Goal: Task Accomplishment & Management: Complete application form

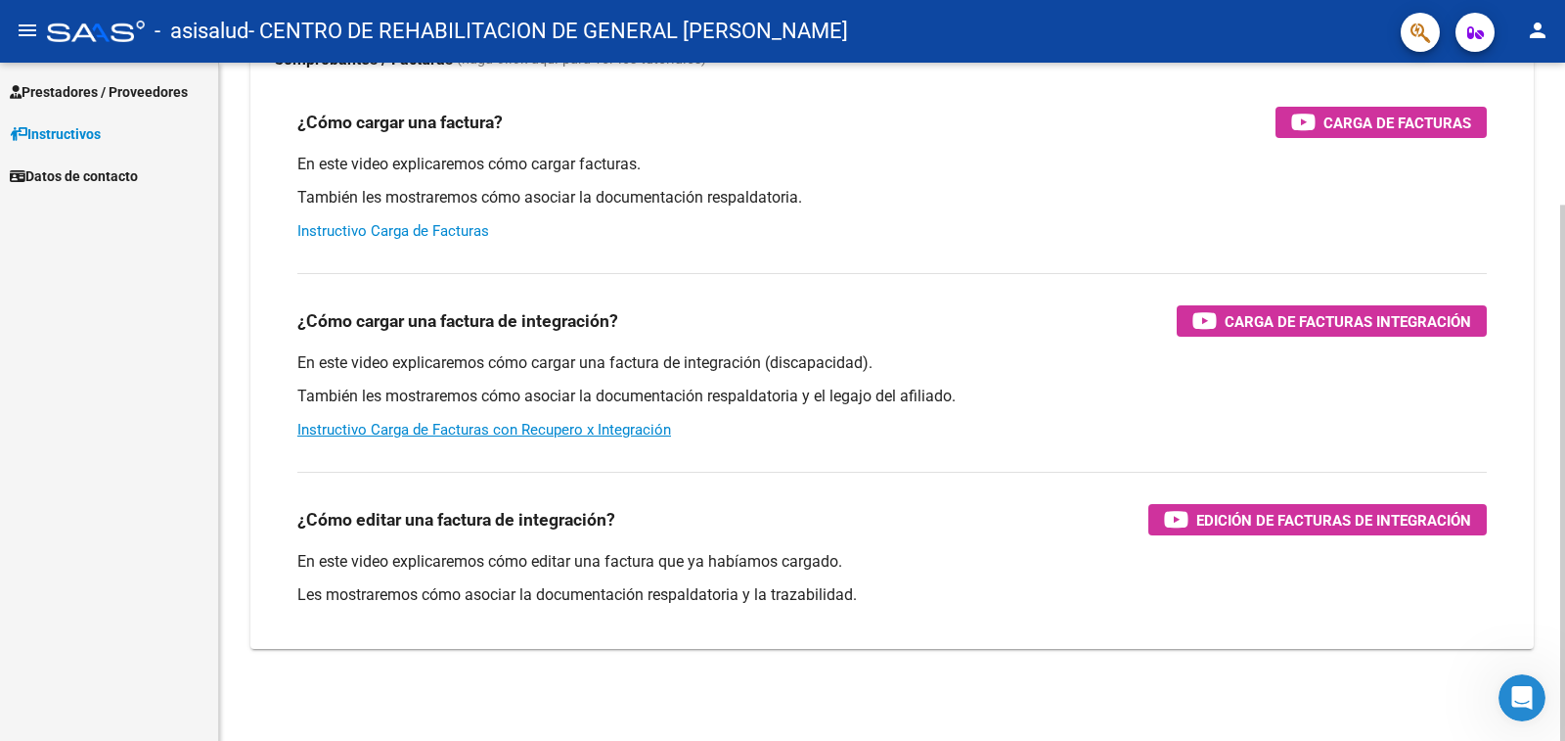
scroll to position [180, 0]
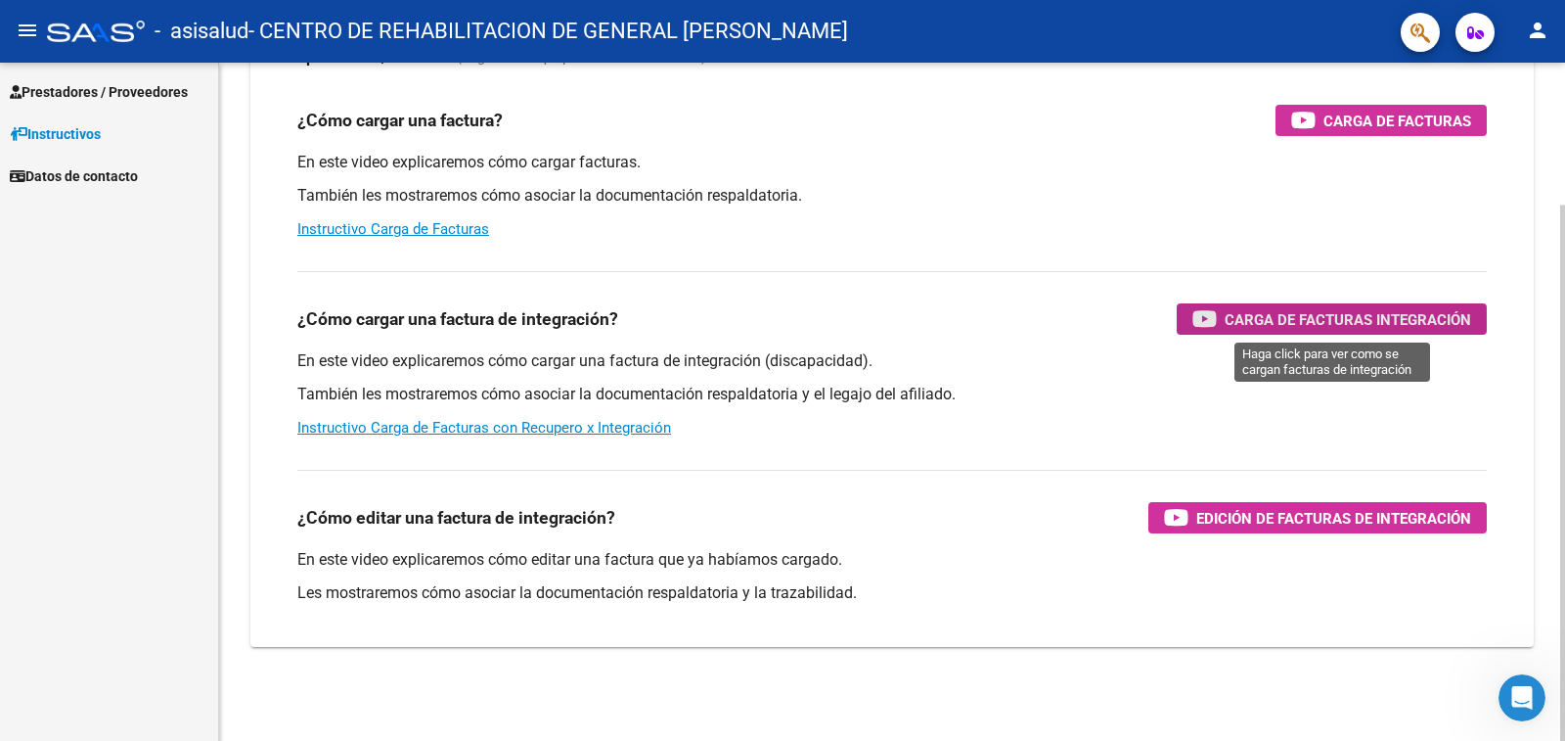
click at [1249, 323] on span "Carga de Facturas Integración" at bounding box center [1348, 319] width 247 height 24
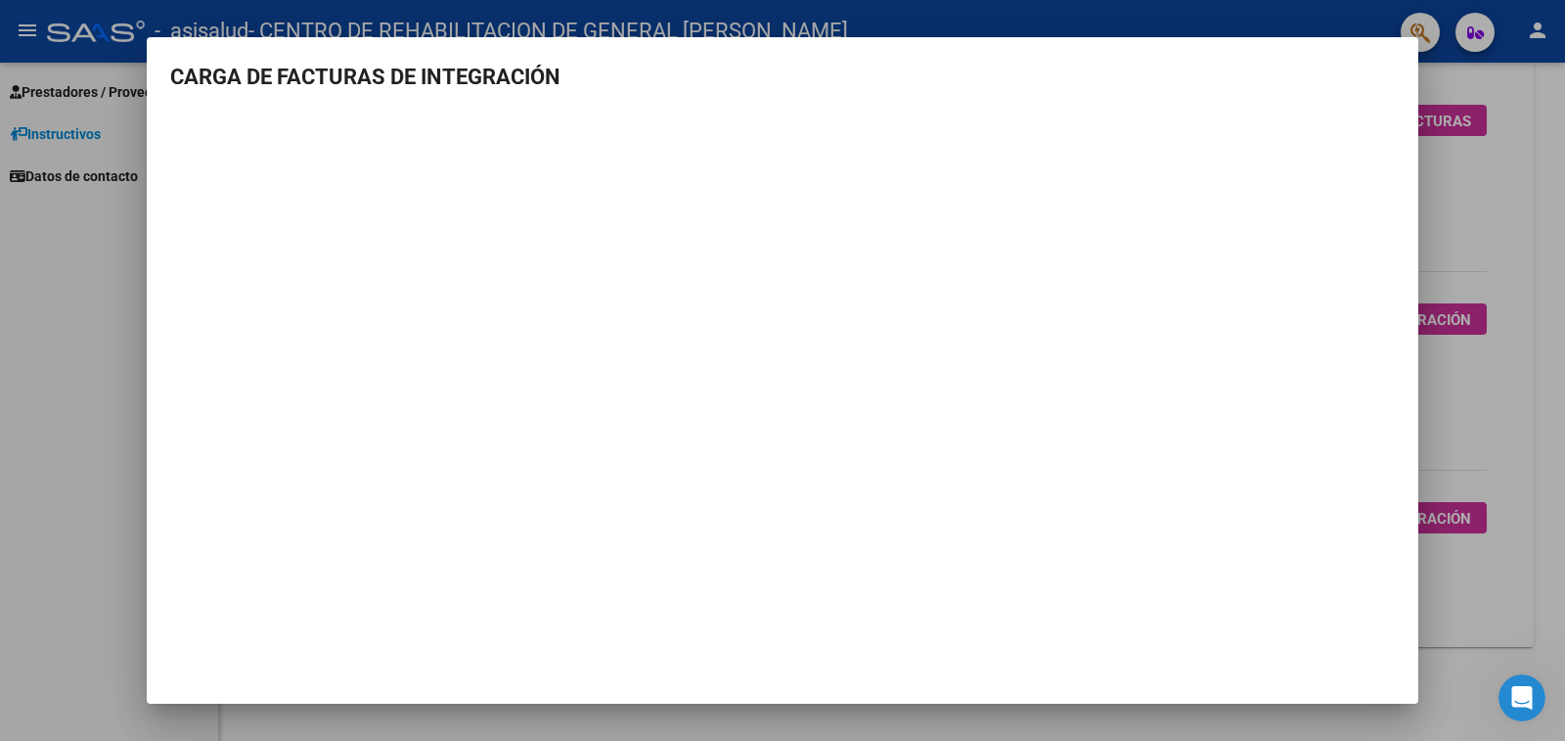
click at [1548, 396] on div at bounding box center [782, 370] width 1565 height 741
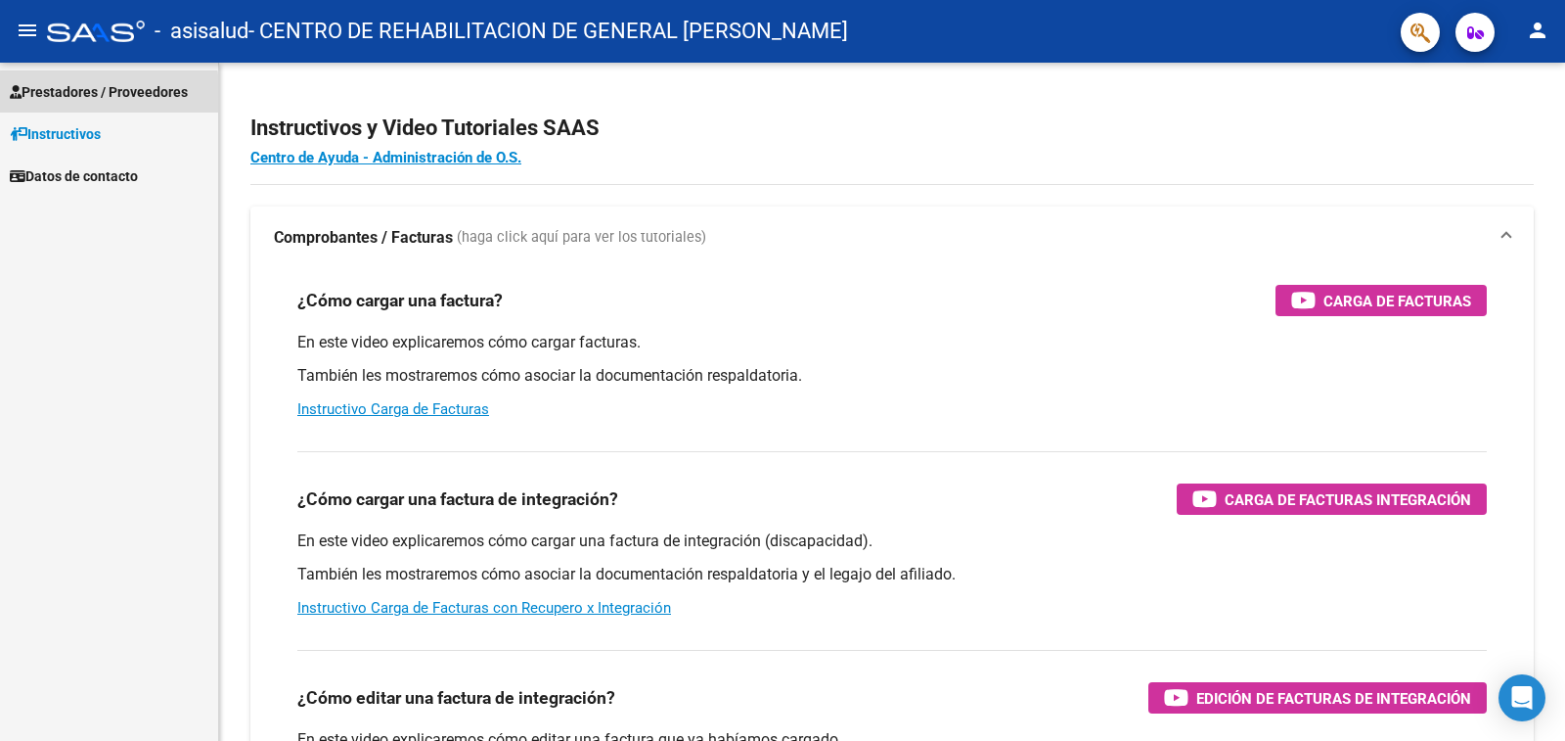
click at [61, 98] on span "Prestadores / Proveedores" at bounding box center [99, 92] width 178 height 22
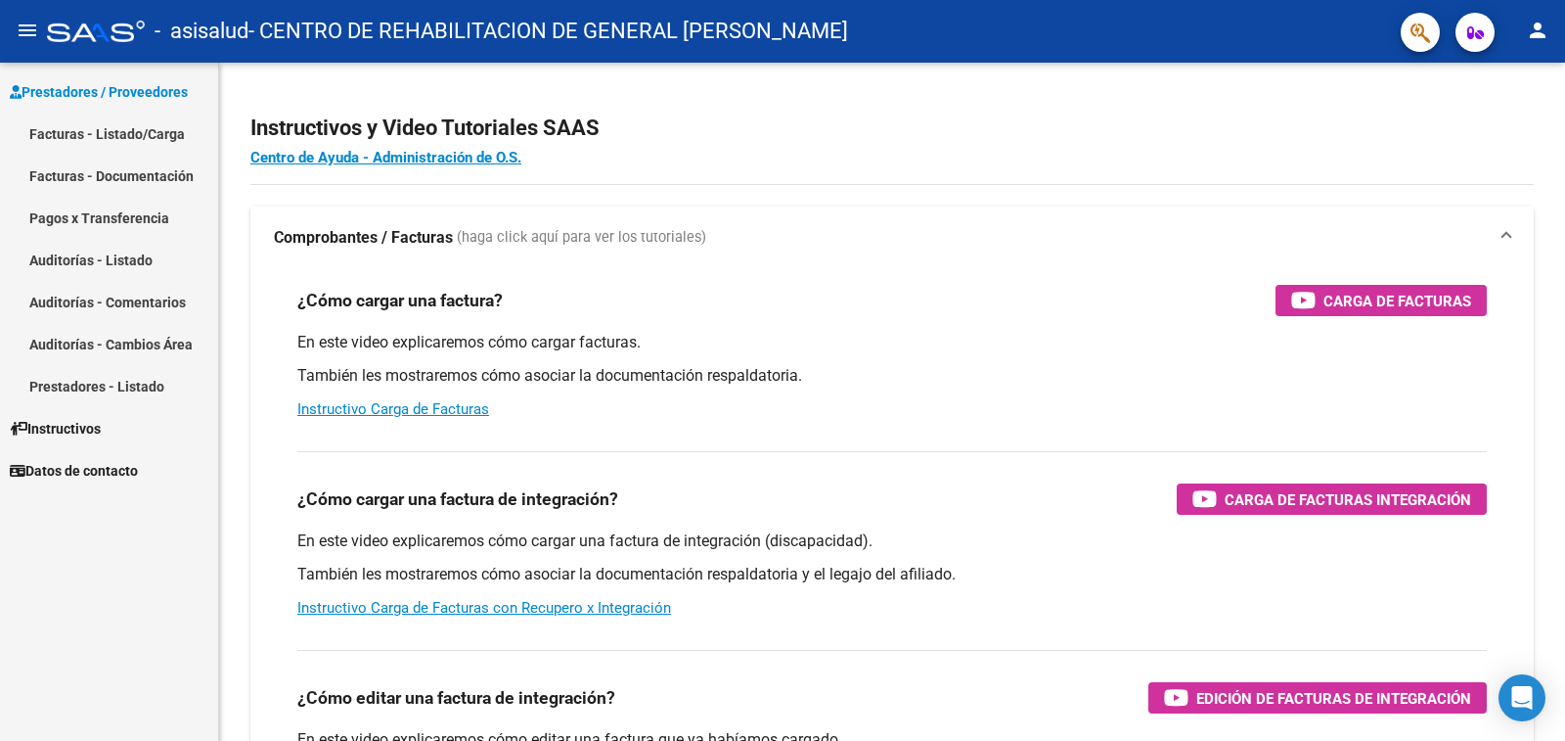
click at [45, 139] on link "Facturas - Listado/Carga" at bounding box center [109, 134] width 218 height 42
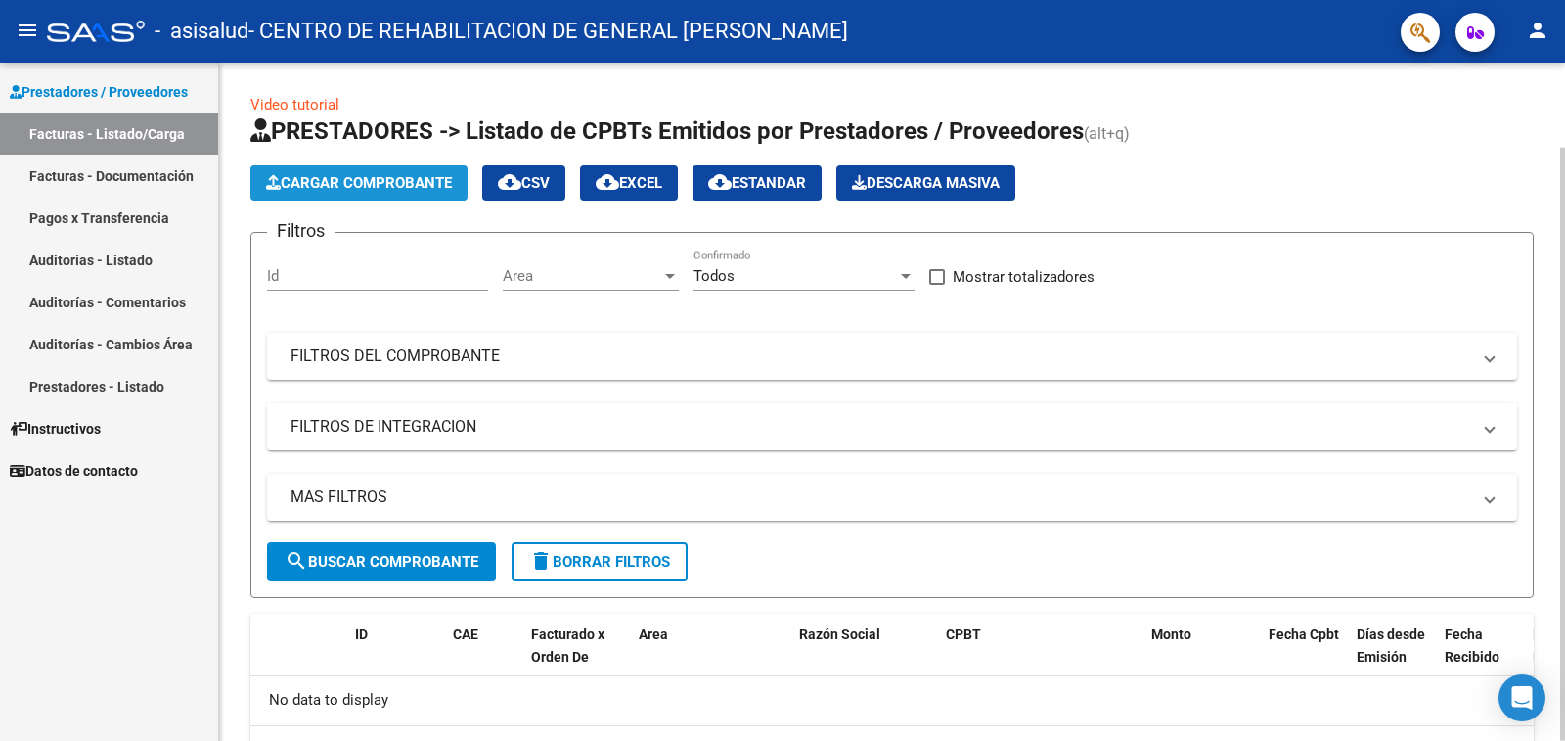
click at [399, 191] on span "Cargar Comprobante" at bounding box center [359, 183] width 186 height 18
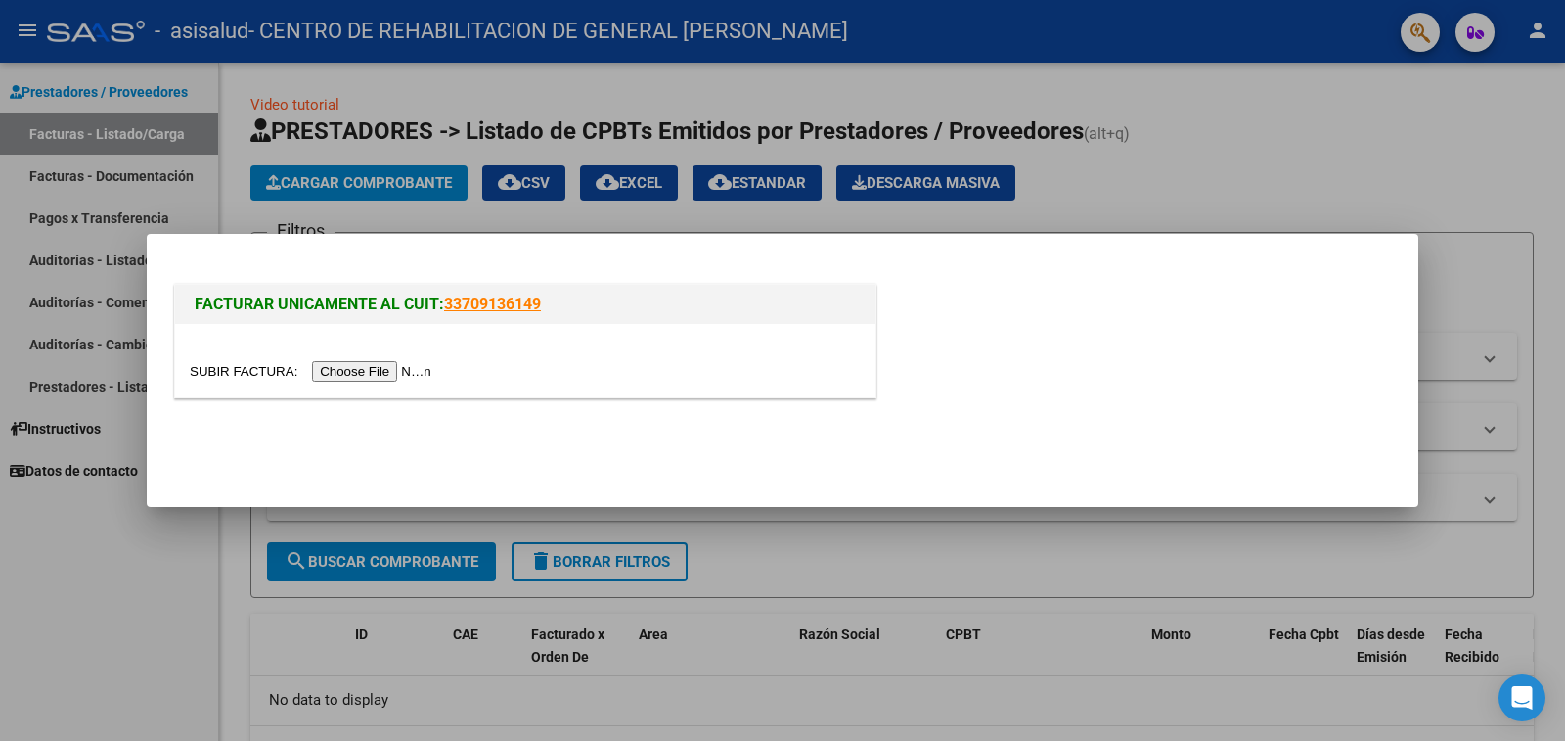
click at [363, 378] on input "file" at bounding box center [314, 371] width 248 height 21
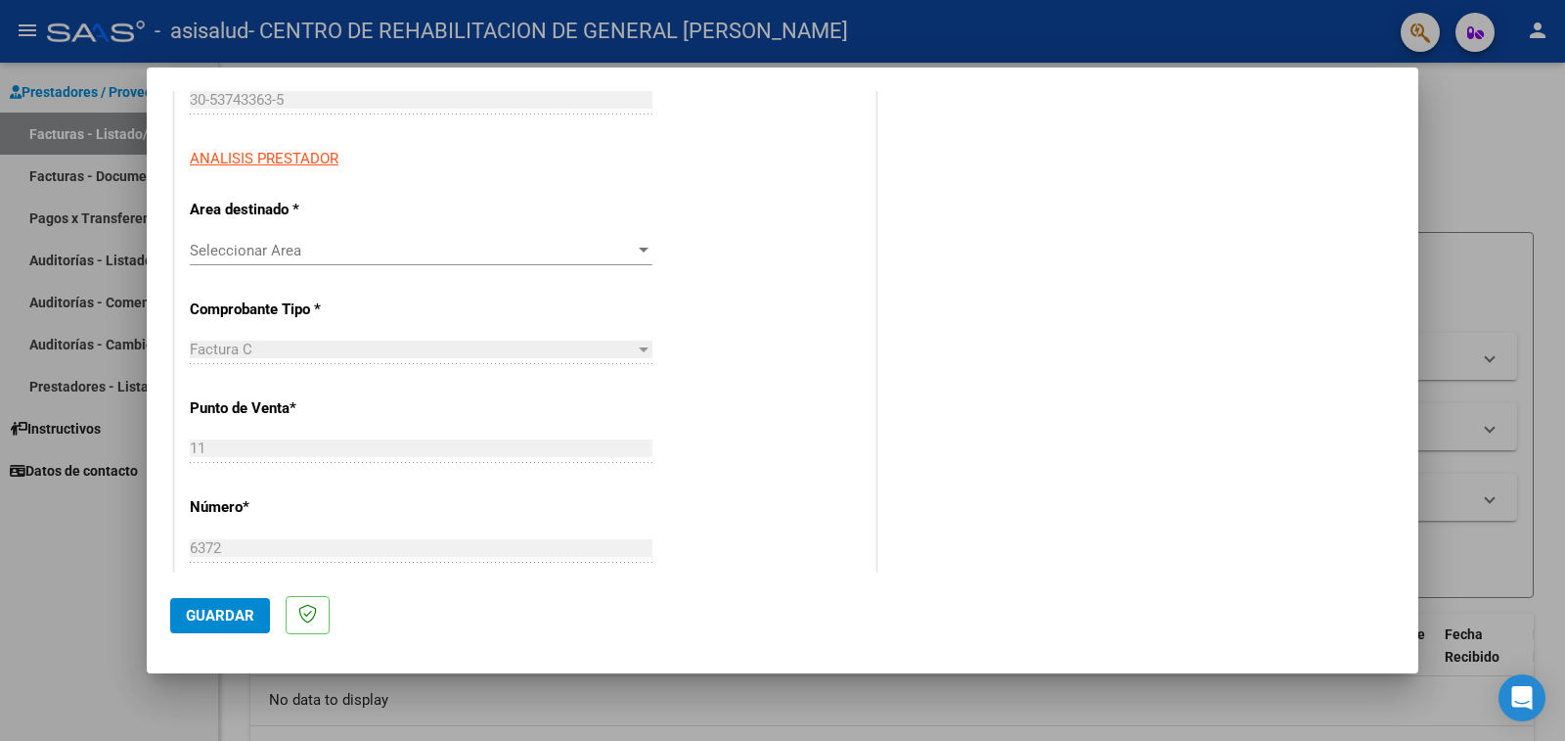
scroll to position [346, 0]
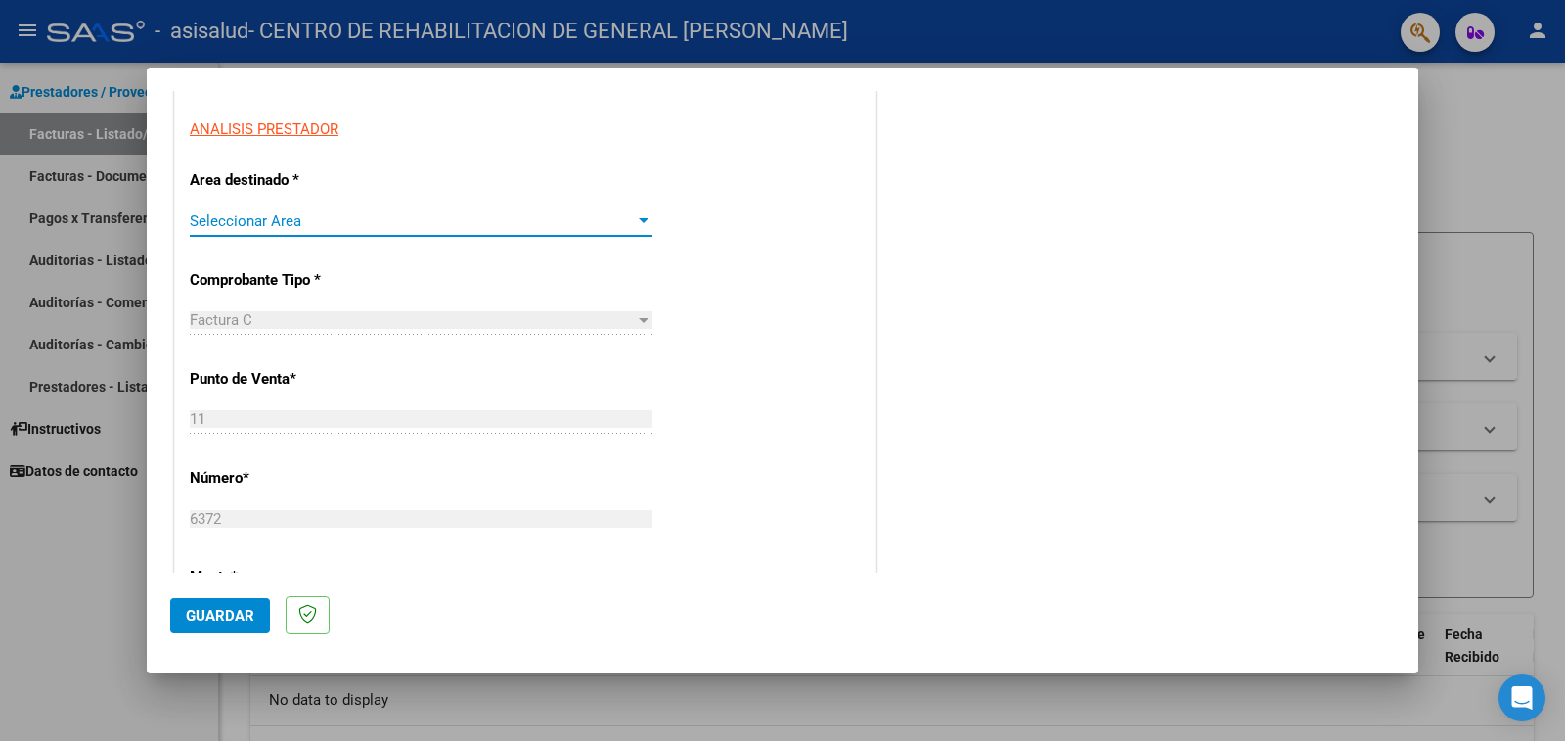
click at [590, 222] on span "Seleccionar Area" at bounding box center [412, 221] width 445 height 18
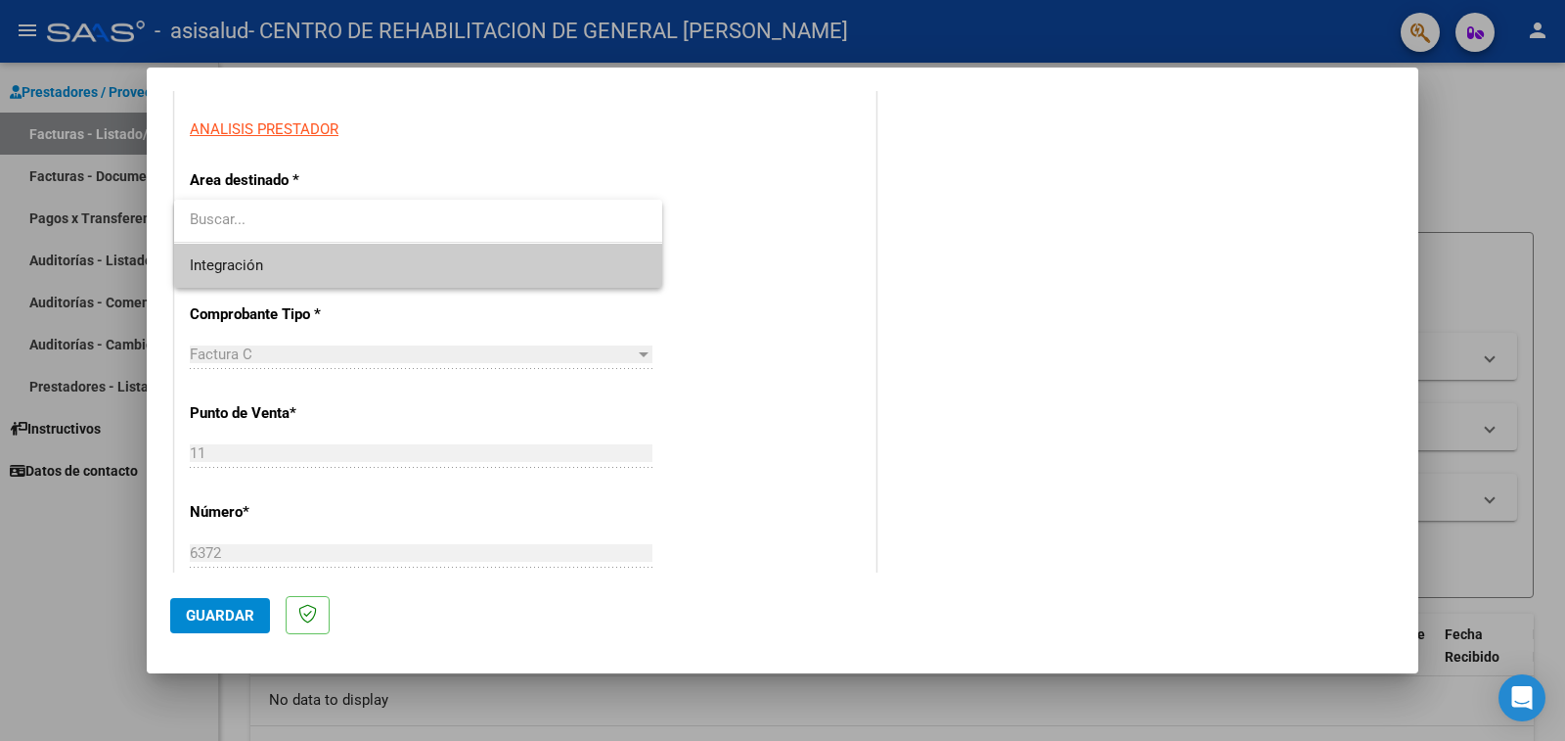
click at [575, 265] on span "Integración" at bounding box center [418, 266] width 457 height 44
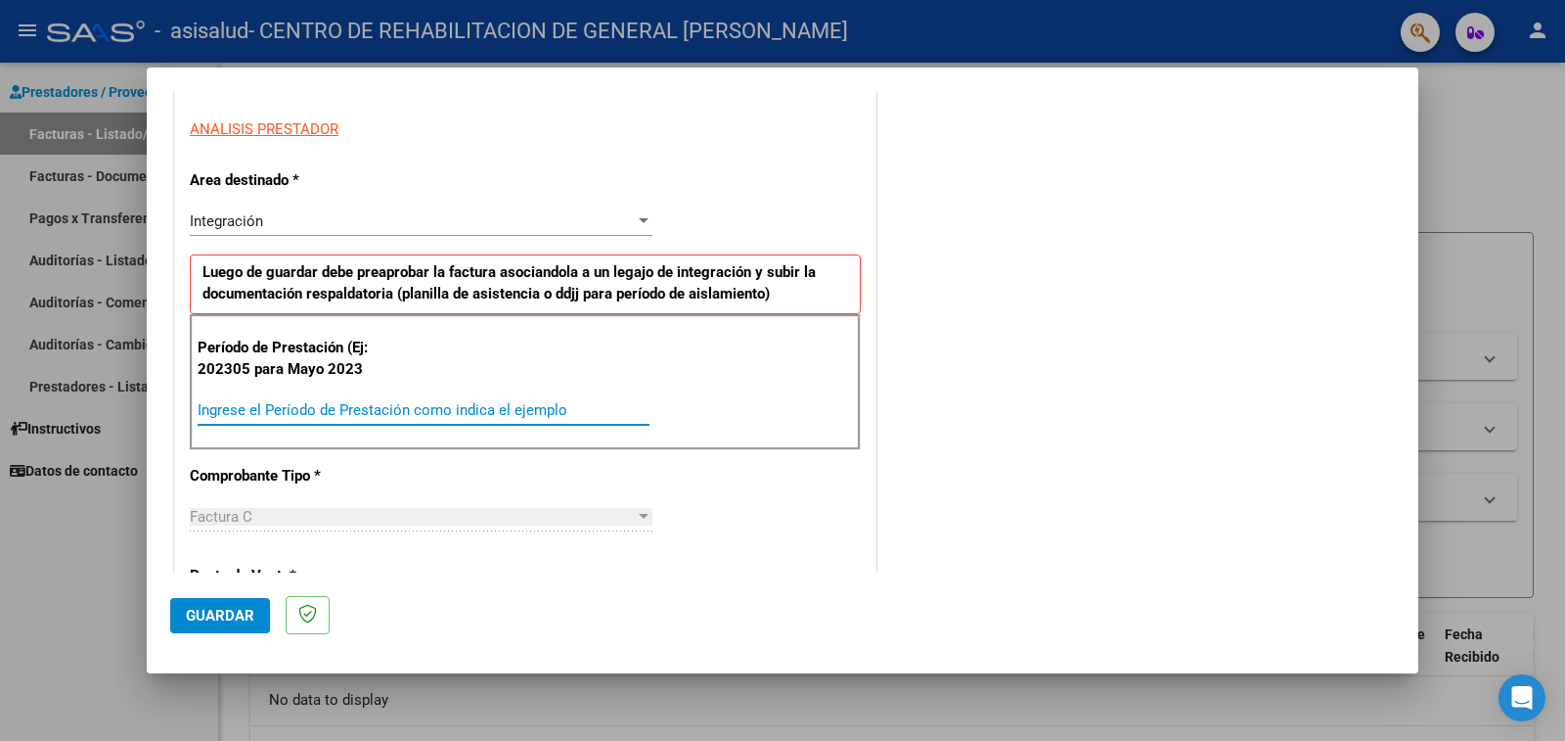
click at [567, 412] on input "Ingrese el Período de Prestación como indica el ejemplo" at bounding box center [424, 410] width 452 height 18
type input "202507"
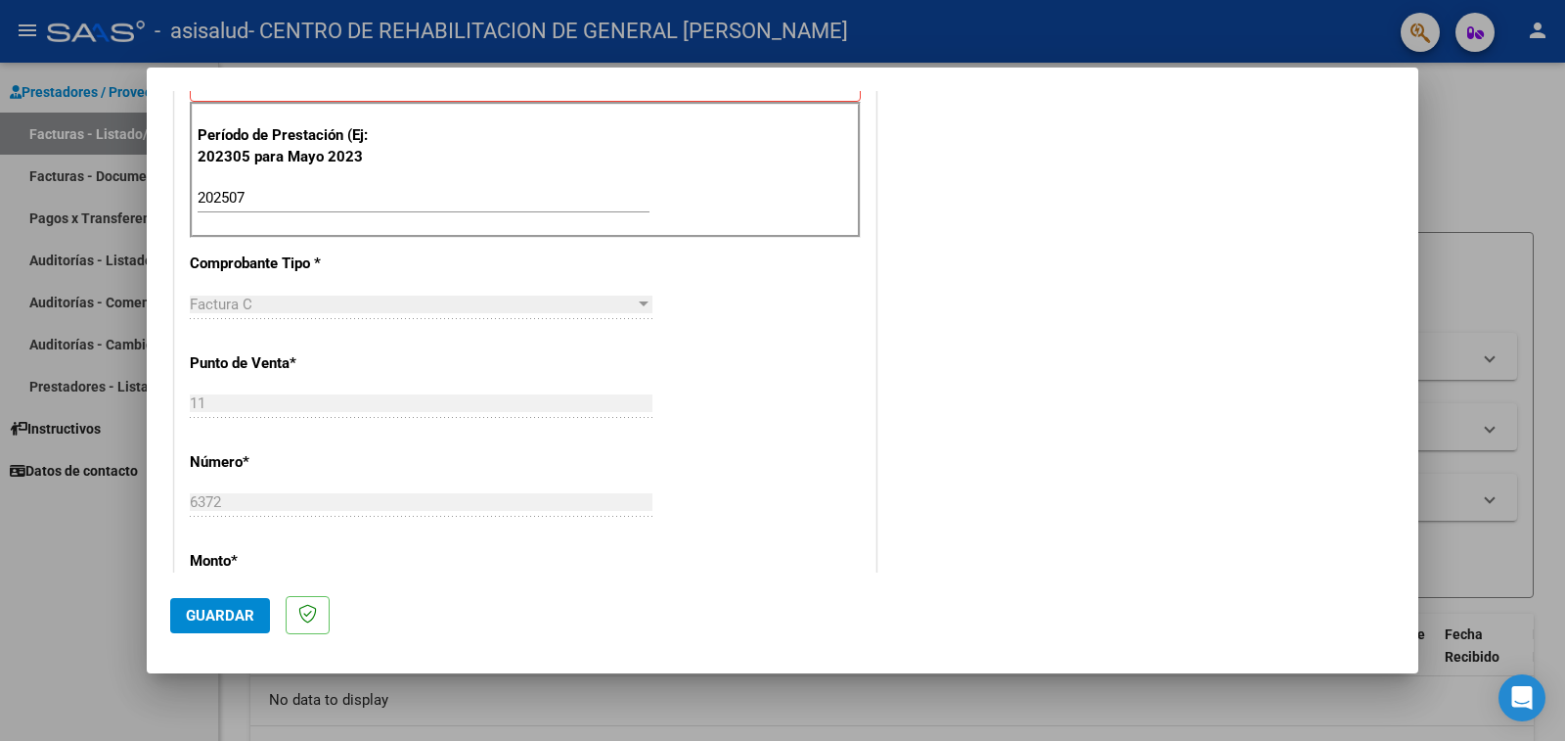
scroll to position [640, 0]
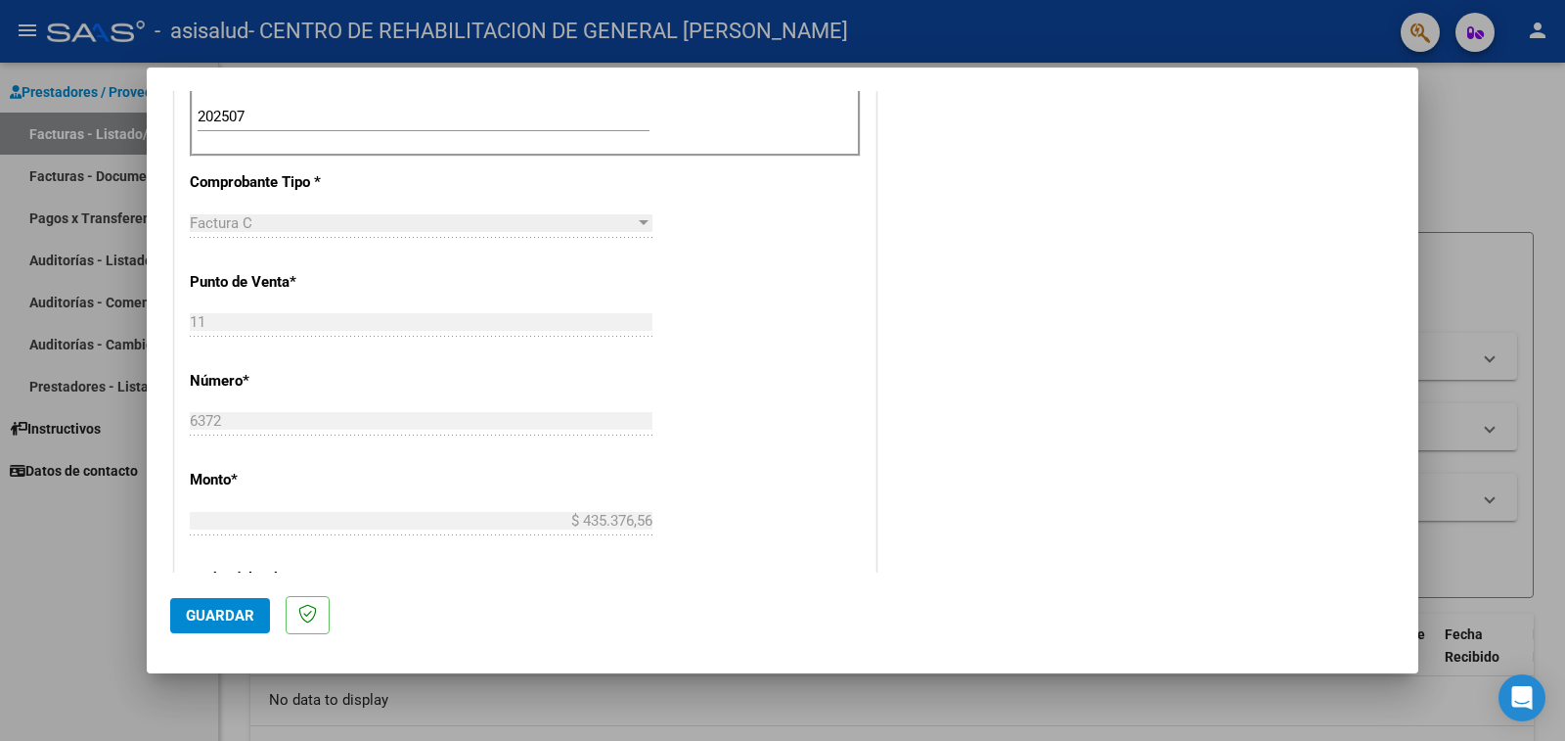
click at [564, 219] on div "Factura C" at bounding box center [412, 223] width 445 height 18
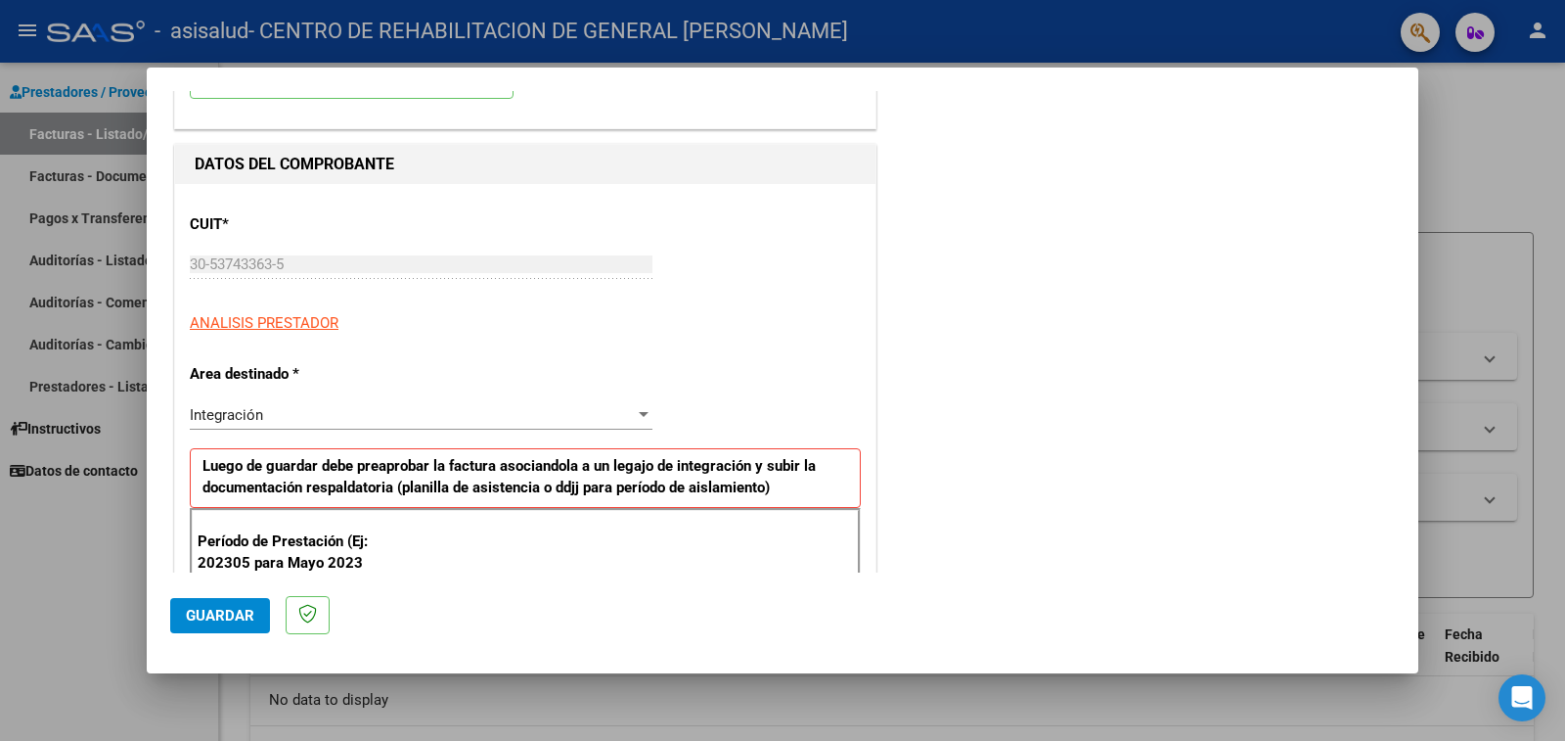
scroll to position [0, 0]
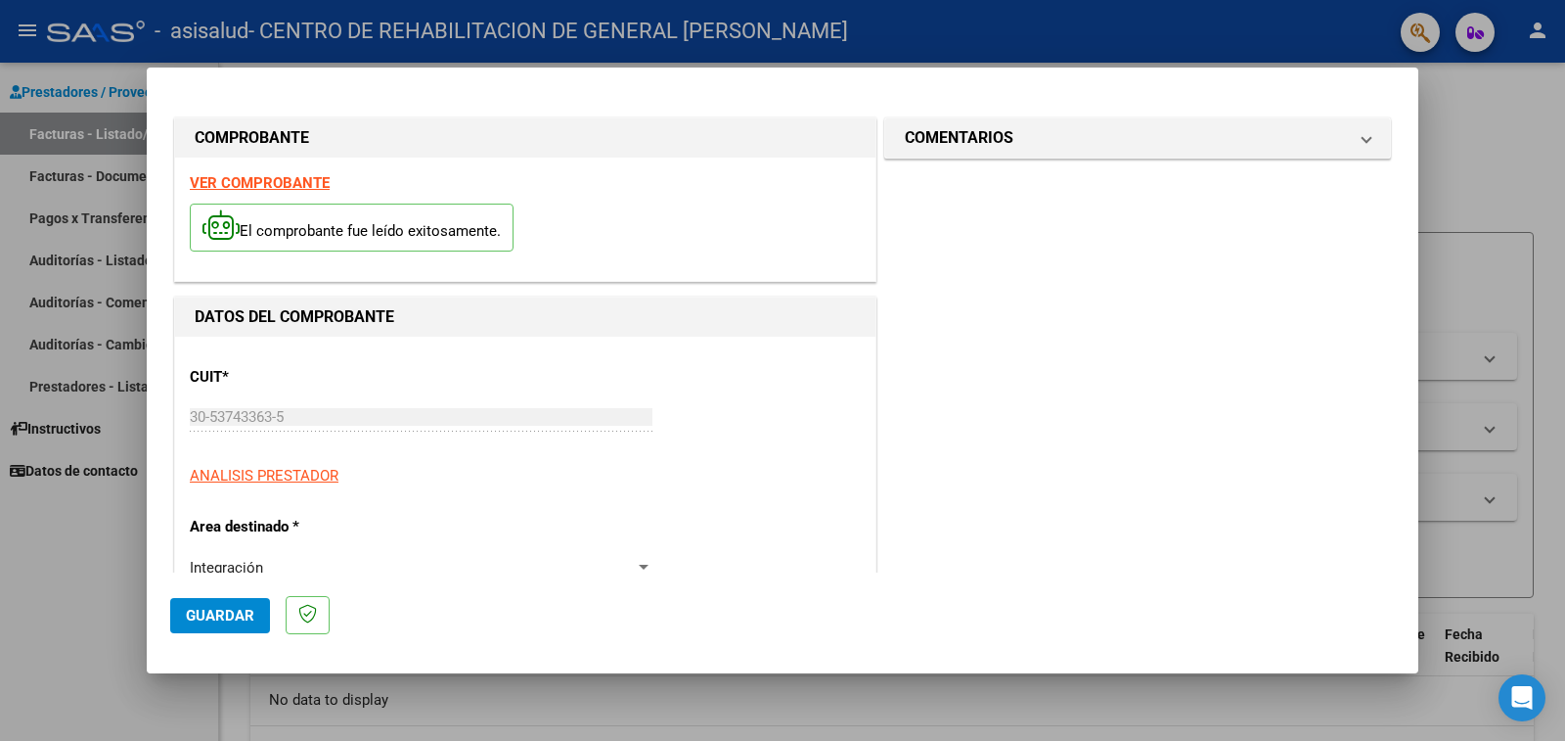
click at [197, 610] on span "Guardar" at bounding box center [220, 616] width 68 height 18
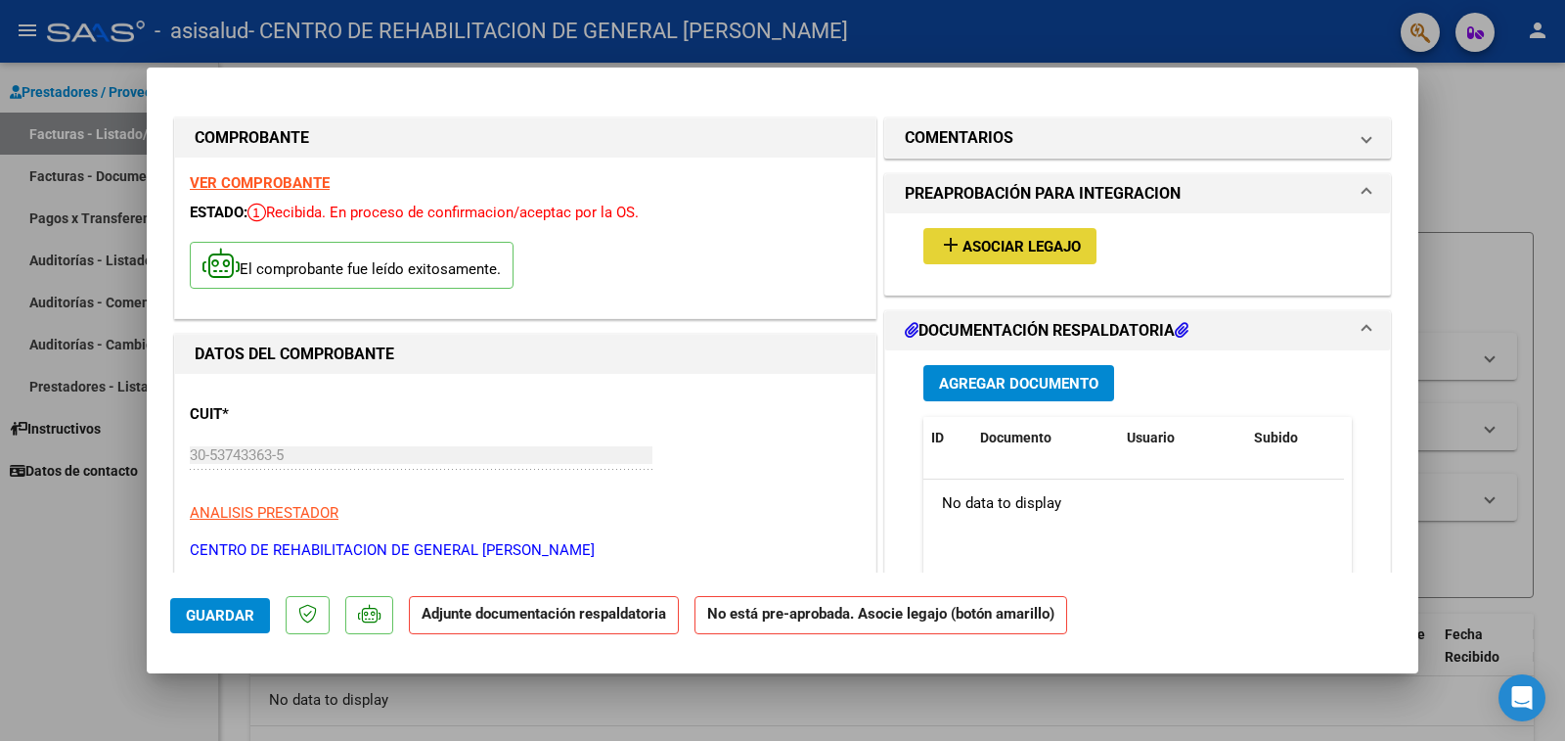
click at [1037, 246] on span "Asociar Legajo" at bounding box center [1022, 247] width 118 height 18
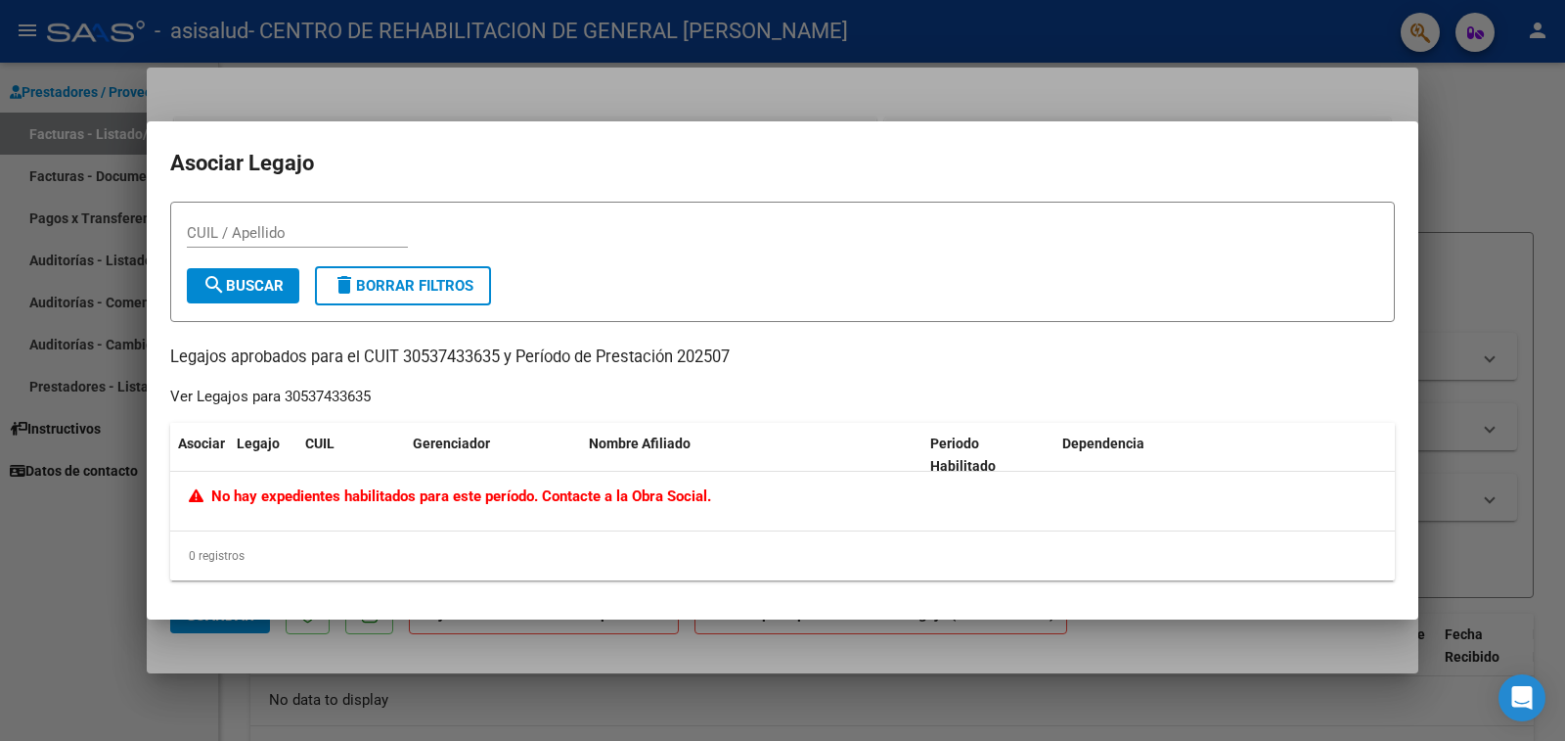
click at [33, 592] on div at bounding box center [782, 370] width 1565 height 741
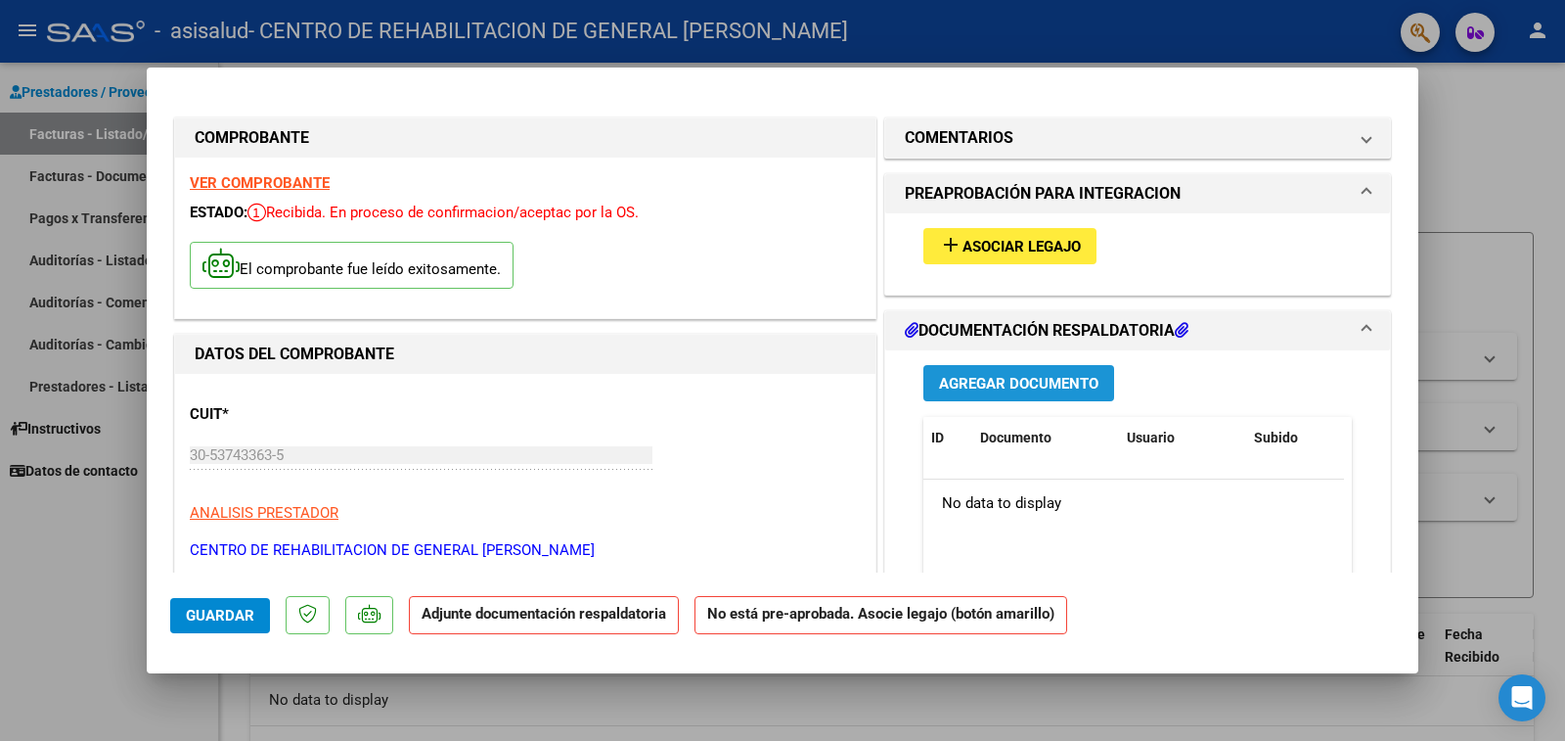
click at [994, 386] on span "Agregar Documento" at bounding box center [1018, 384] width 159 height 18
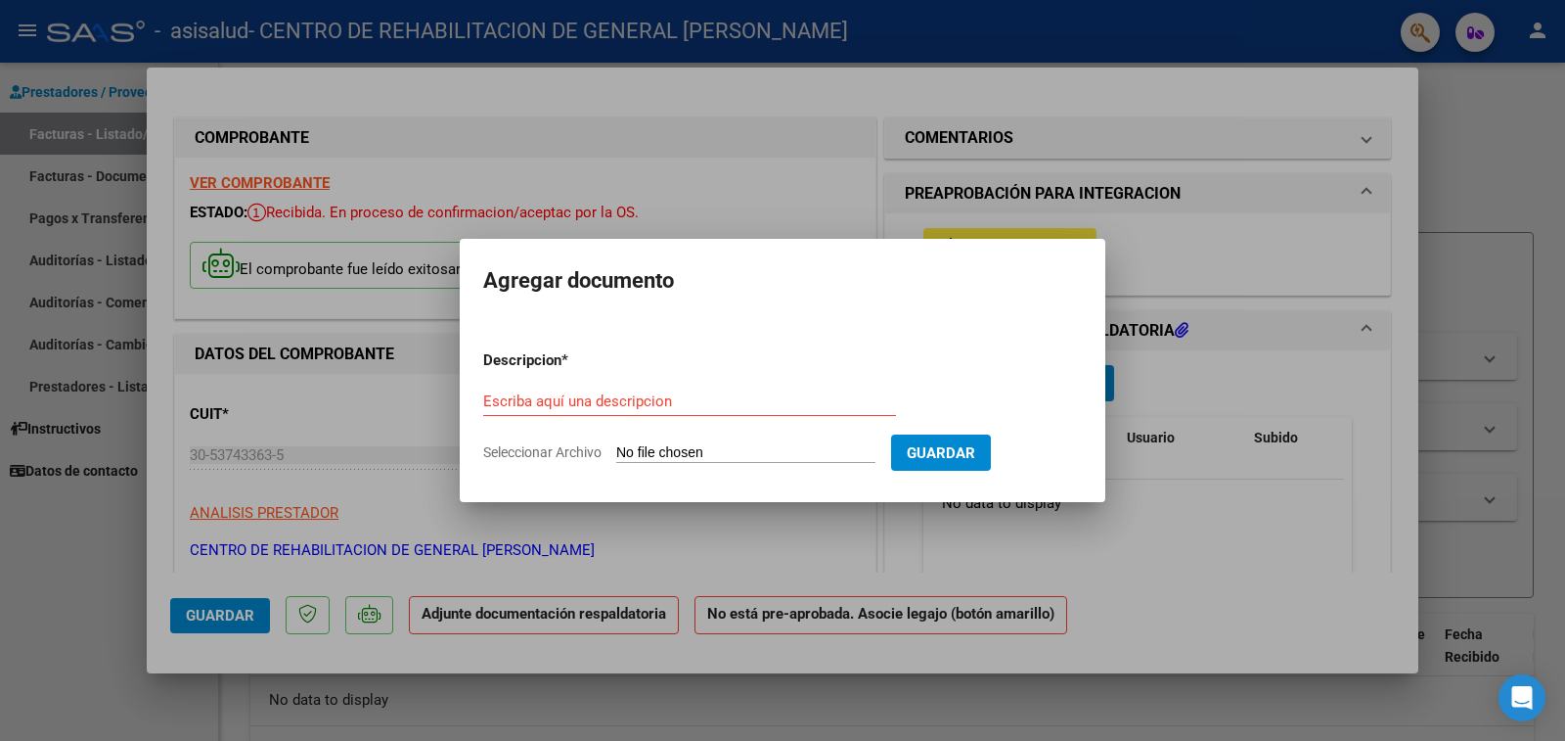
click at [755, 388] on div "Escriba aquí una descripcion" at bounding box center [689, 400] width 413 height 29
click at [754, 395] on input "Escriba aquí una descripcion" at bounding box center [689, 401] width 413 height 18
type input "PLANILLA DE ASISTENCIA"
click at [682, 451] on input "Seleccionar Archivo" at bounding box center [745, 453] width 259 height 19
type input "C:\fakepath\ASISTENCIA [PERSON_NAME][DATE].pdf"
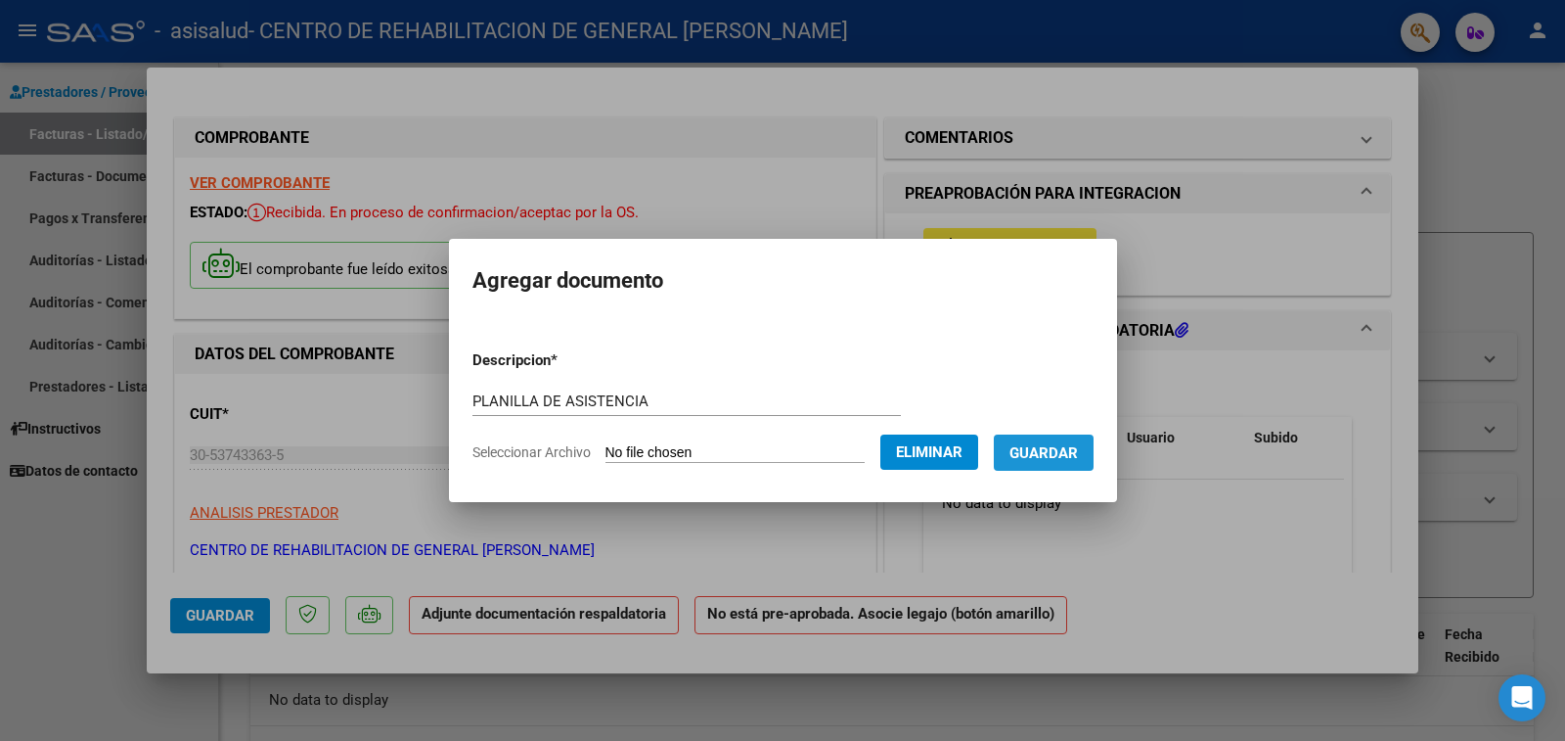
click at [1060, 460] on span "Guardar" at bounding box center [1044, 453] width 68 height 18
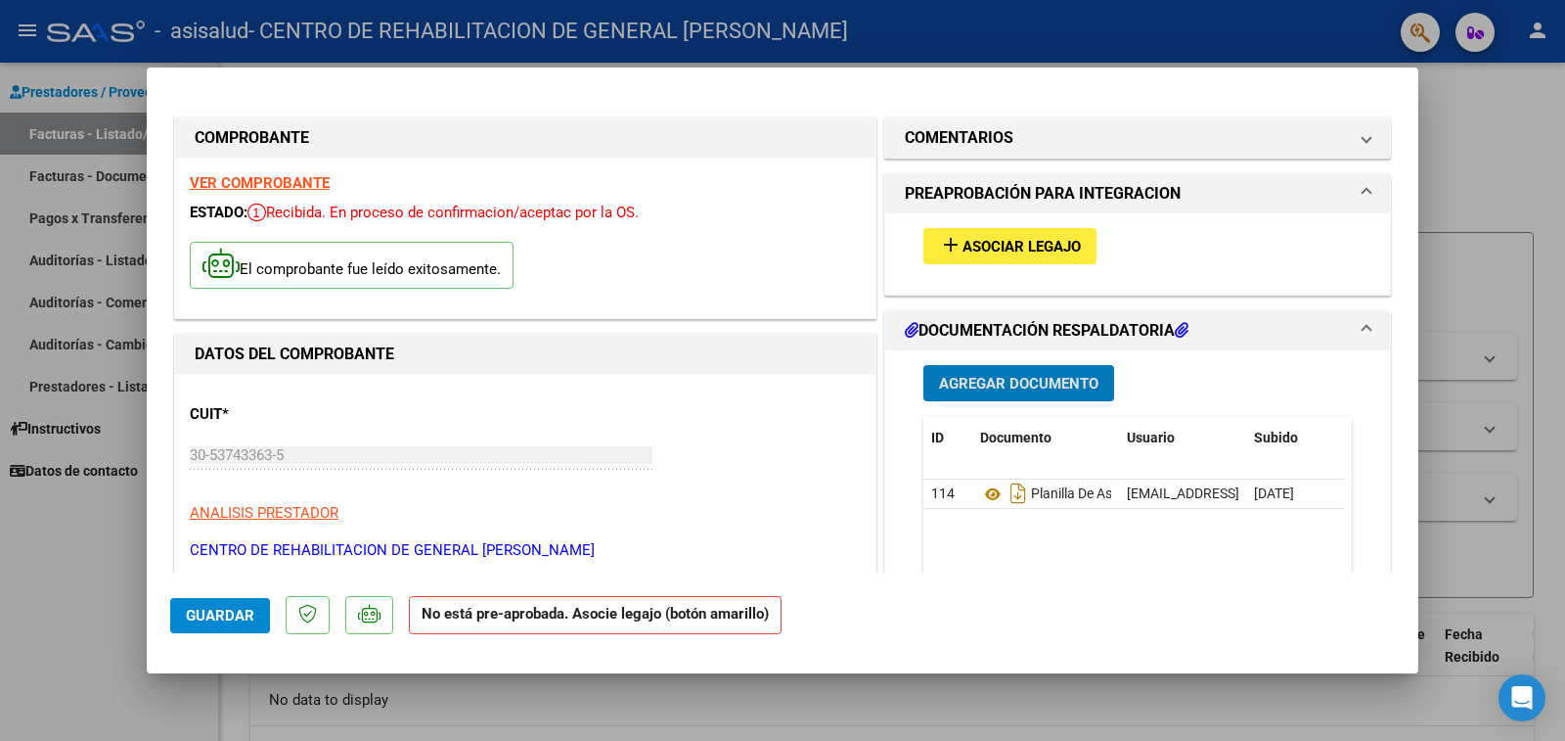
click at [1052, 246] on span "Asociar Legajo" at bounding box center [1022, 247] width 118 height 18
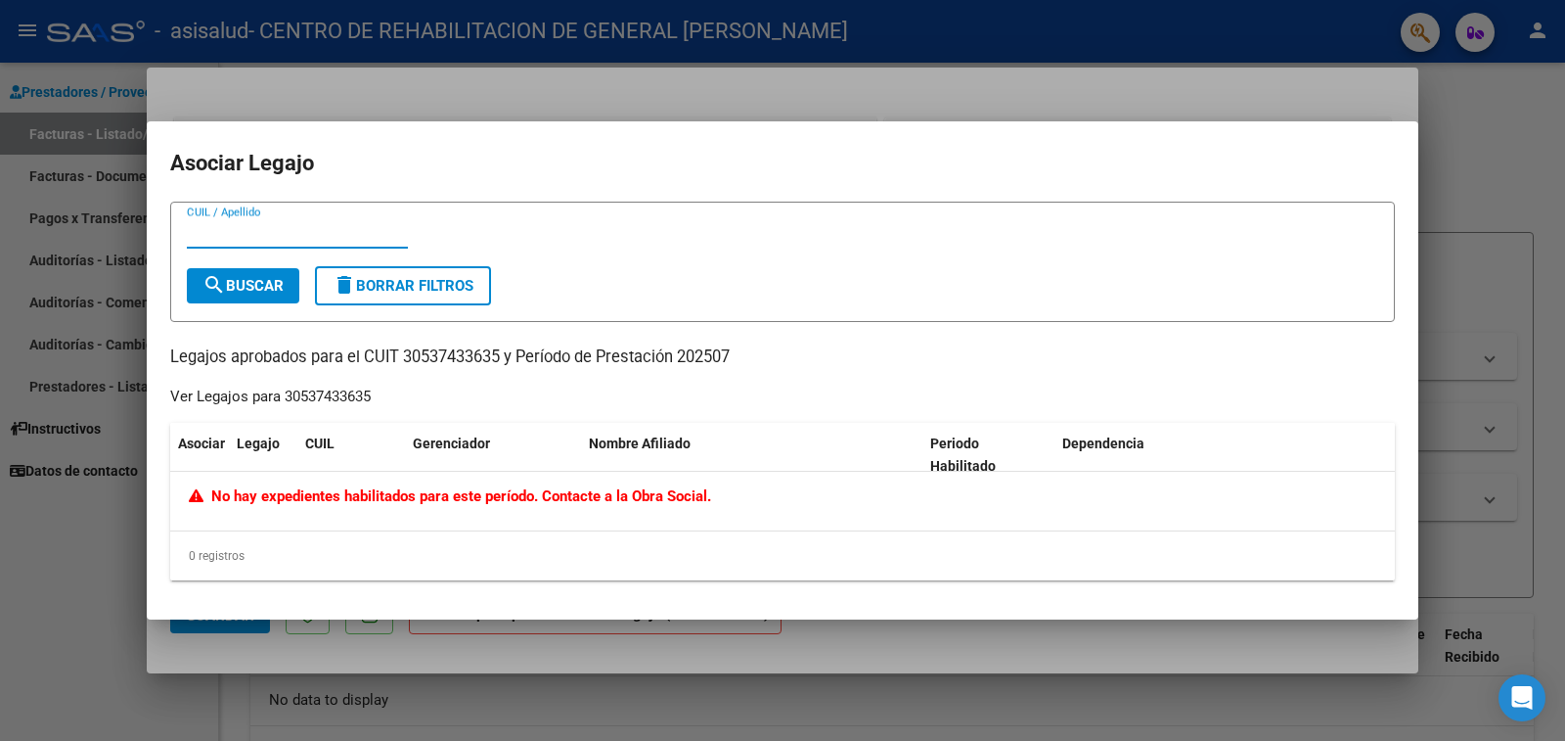
click at [78, 566] on div at bounding box center [782, 370] width 1565 height 741
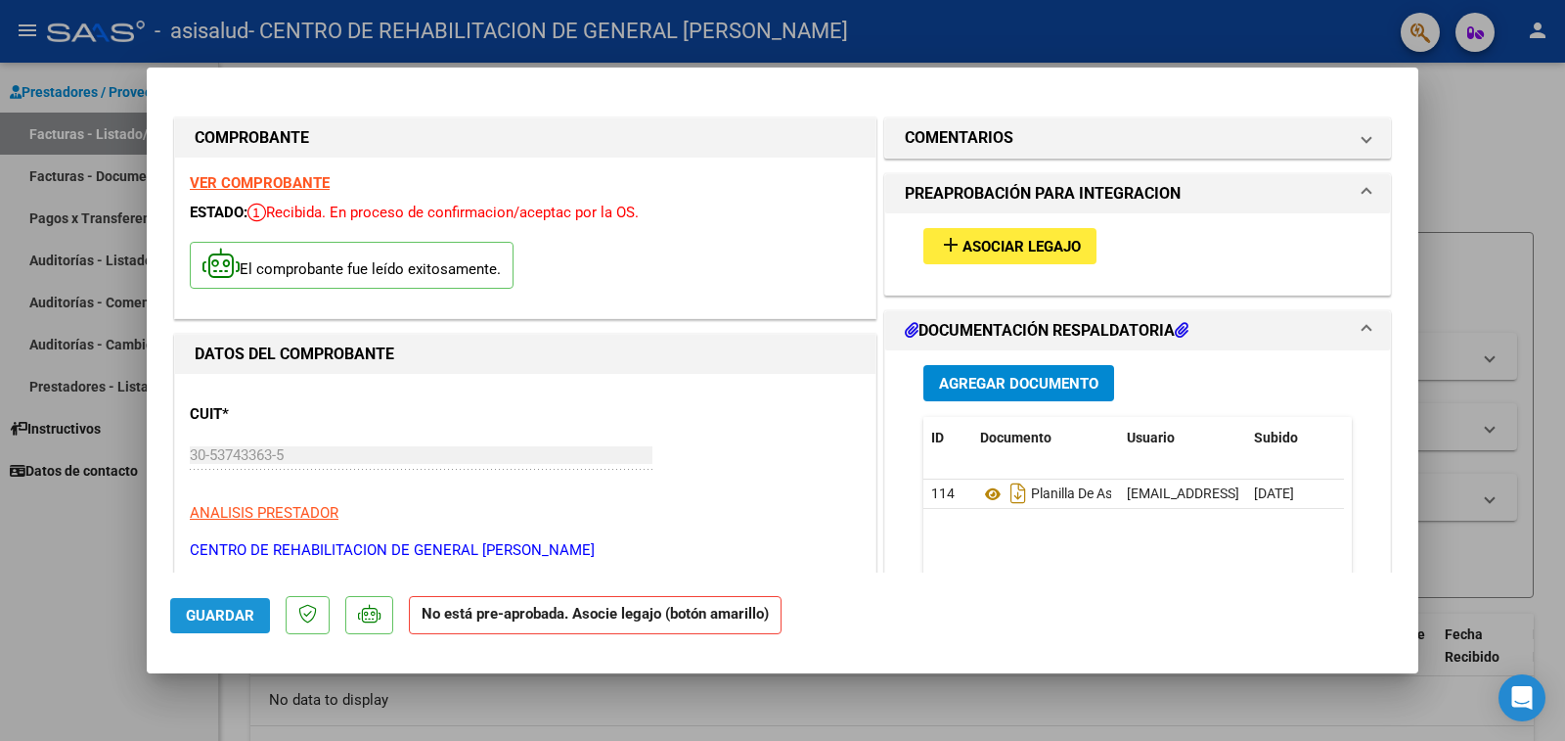
click at [241, 615] on span "Guardar" at bounding box center [220, 616] width 68 height 18
click at [1510, 160] on div at bounding box center [782, 370] width 1565 height 741
type input "$ 0,00"
